Goal: Check status: Check status

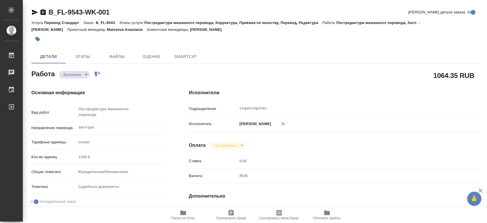
type textarea "x"
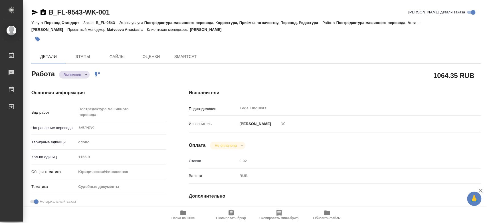
type textarea "x"
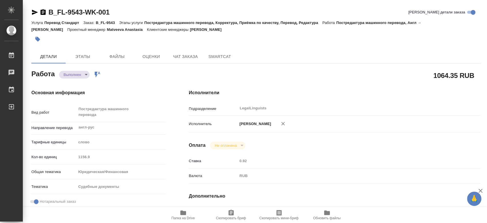
type textarea "x"
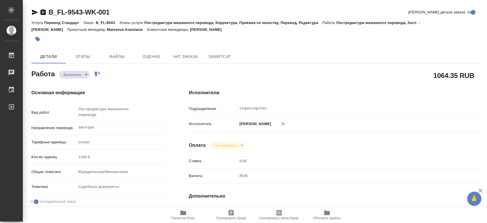
type textarea "x"
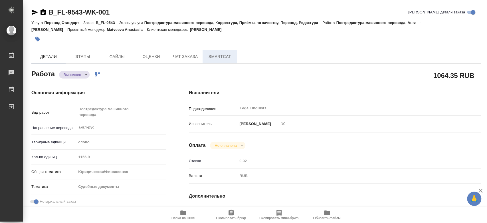
click at [227, 60] on span "SmartCat" at bounding box center [219, 56] width 27 height 7
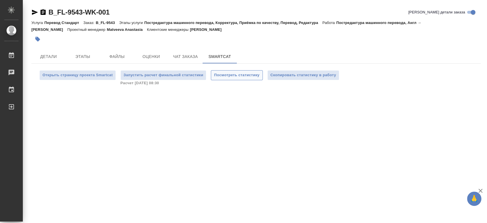
click at [230, 78] on span "Посмотреть статистику" at bounding box center [236, 75] width 45 height 7
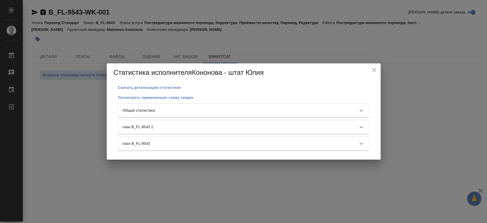
click at [263, 105] on div "Общая статистика" at bounding box center [243, 111] width 251 height 14
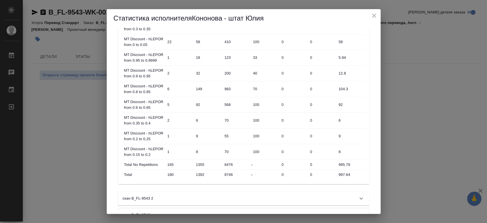
scroll to position [327, 0]
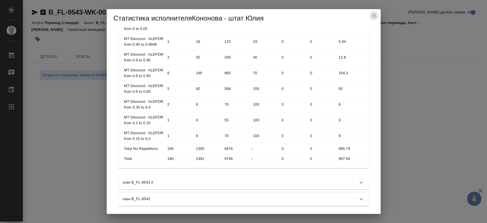
click at [375, 14] on icon "close" at bounding box center [374, 16] width 4 height 4
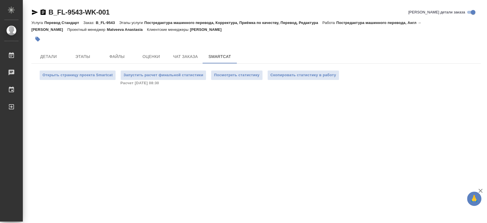
drag, startPoint x: 49, startPoint y: 57, endPoint x: 53, endPoint y: 38, distance: 18.6
click at [49, 57] on span "Детали" at bounding box center [48, 56] width 27 height 7
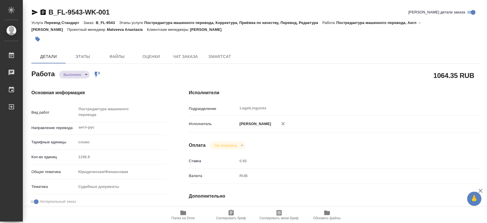
type textarea "x"
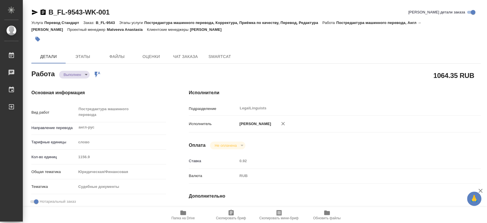
type textarea "x"
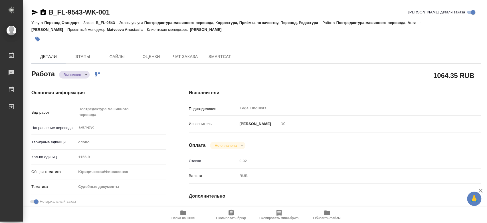
type textarea "x"
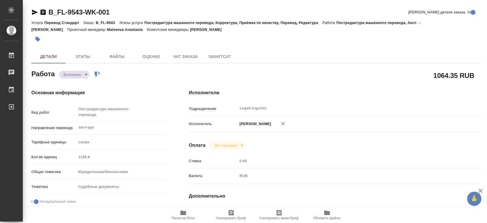
type textarea "x"
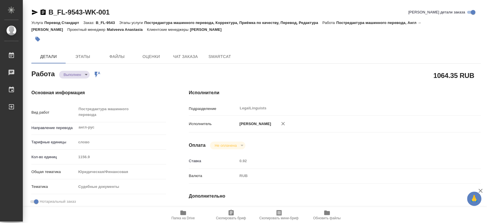
drag, startPoint x: 91, startPoint y: 152, endPoint x: 74, endPoint y: 154, distance: 16.8
click at [74, 154] on div "Кол-во единиц 1156.9" at bounding box center [98, 157] width 135 height 10
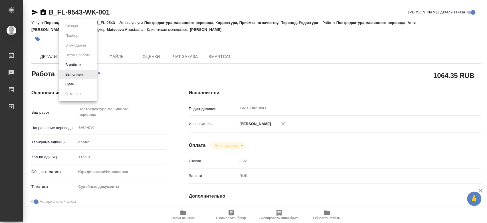
click at [79, 72] on body "🙏 .cls-1 fill:#fff; AWATERA Kononova Yuliya Работы 0 Чаты График Выйти B_FL-954…" at bounding box center [243, 111] width 487 height 223
click at [79, 82] on li "Сдан" at bounding box center [78, 84] width 38 height 10
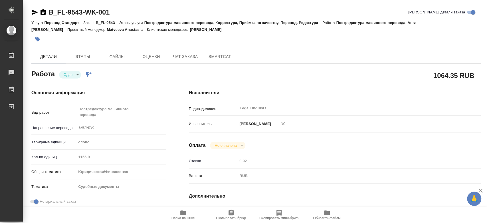
type textarea "x"
